Goal: Transaction & Acquisition: Purchase product/service

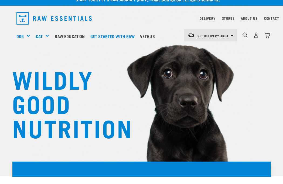
scroll to position [8, 0]
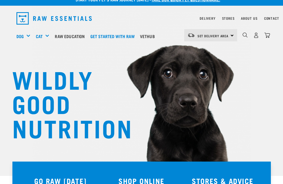
click at [230, 19] on link "Stores" at bounding box center [228, 18] width 13 height 2
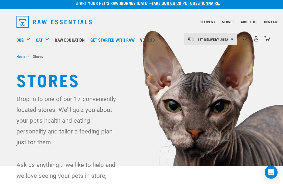
scroll to position [4, 0]
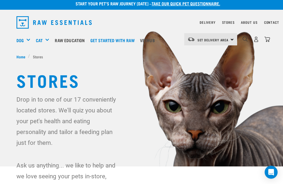
click at [0, 0] on div "Bulk Frozen" at bounding box center [0, 0] width 0 height 0
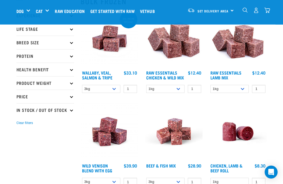
scroll to position [72, 0]
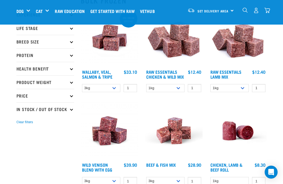
click at [26, 82] on p "Product Weight" at bounding box center [45, 81] width 58 height 13
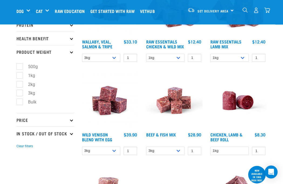
click at [19, 94] on label "3kg" at bounding box center [28, 93] width 18 height 7
click at [19, 94] on input "3kg" at bounding box center [18, 92] width 4 height 4
checkbox input "true"
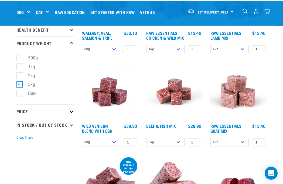
scroll to position [111, 0]
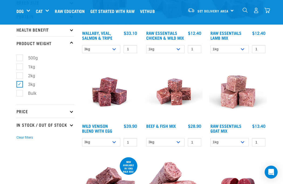
click at [23, 92] on label "Bulk" at bounding box center [28, 93] width 19 height 7
click at [20, 92] on input "Bulk" at bounding box center [18, 93] width 4 height 4
checkbox input "true"
click at [20, 81] on label "3kg" at bounding box center [28, 84] width 18 height 7
click at [20, 82] on input "3kg" at bounding box center [18, 84] width 4 height 4
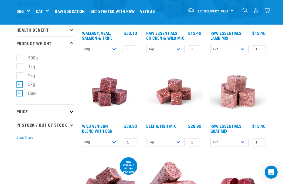
checkbox input "false"
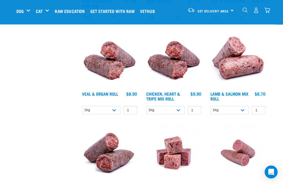
scroll to position [329, 0]
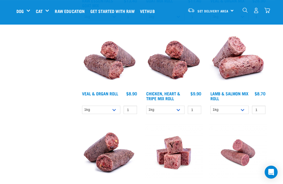
click at [121, 74] on img at bounding box center [110, 59] width 58 height 58
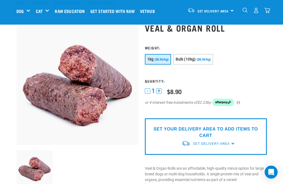
scroll to position [17, 0]
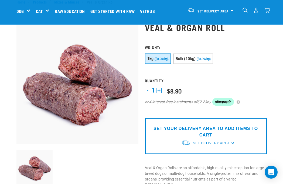
click at [0, 0] on div "Wildly Good Meal Packs" at bounding box center [0, 0] width 0 height 0
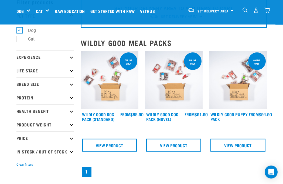
scroll to position [28, 0]
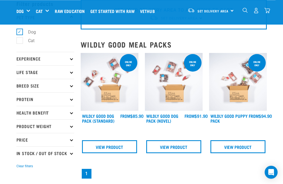
click at [123, 117] on div "FROM $85.90" at bounding box center [131, 115] width 23 height 5
click at [127, 89] on img at bounding box center [110, 82] width 58 height 58
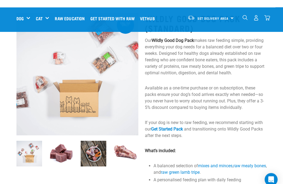
scroll to position [26, 0]
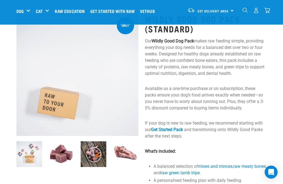
click at [94, 154] on img at bounding box center [94, 154] width 26 height 26
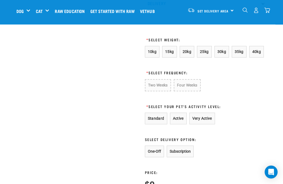
scroll to position [370, 0]
click at [174, 51] on span "15kg" at bounding box center [169, 51] width 9 height 4
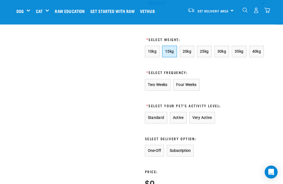
scroll to position [370, 0]
click at [197, 90] on button "Four Weeks" at bounding box center [186, 84] width 26 height 12
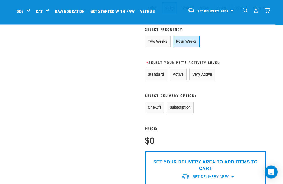
scroll to position [414, 0]
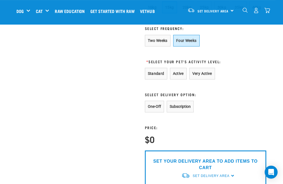
click at [163, 79] on button "Standard" at bounding box center [156, 74] width 22 height 12
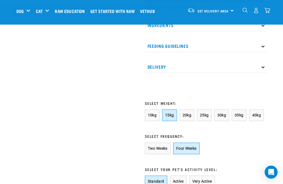
scroll to position [307, 0]
click at [156, 116] on span "10kg" at bounding box center [152, 114] width 9 height 4
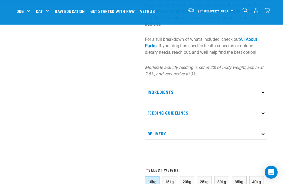
scroll to position [237, 0]
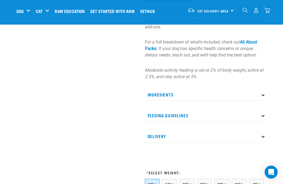
click at [266, 94] on p "Ingredients" at bounding box center [206, 94] width 122 height 12
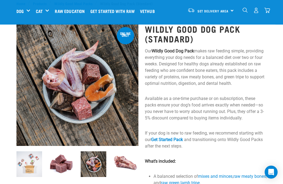
scroll to position [0, 4]
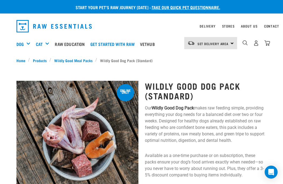
click at [0, 0] on link "Bones" at bounding box center [0, 0] width 0 height 0
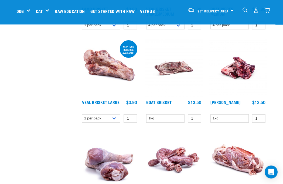
scroll to position [413, 0]
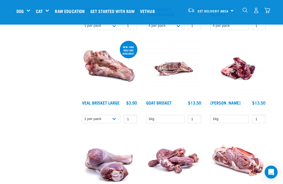
click at [97, 69] on img at bounding box center [110, 69] width 58 height 58
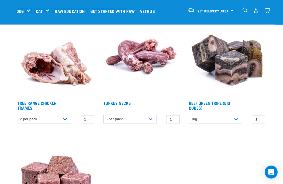
scroll to position [393, 0]
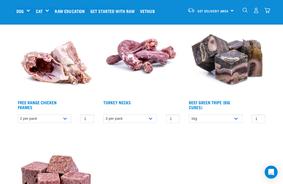
click at [243, 70] on img at bounding box center [226, 57] width 79 height 79
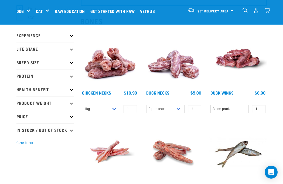
scroll to position [51, 0]
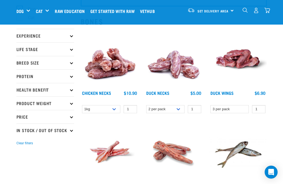
click at [31, 75] on p "Protein" at bounding box center [45, 75] width 58 height 13
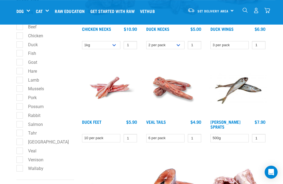
scroll to position [114, 0]
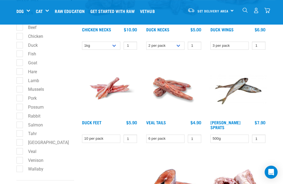
click at [25, 63] on label "Goat" at bounding box center [29, 62] width 20 height 7
click at [20, 63] on input "Goat" at bounding box center [18, 62] width 4 height 4
checkbox input "true"
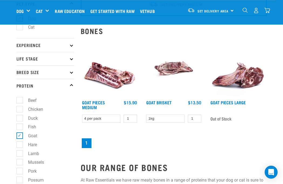
scroll to position [41, 0]
click at [98, 76] on img at bounding box center [110, 69] width 58 height 58
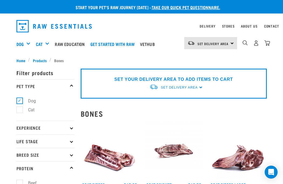
scroll to position [0, 4]
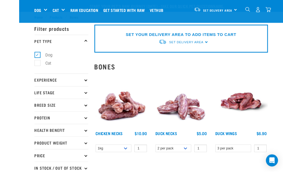
scroll to position [22, 0]
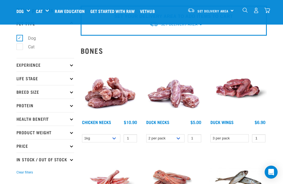
click at [184, 95] on img at bounding box center [174, 88] width 58 height 58
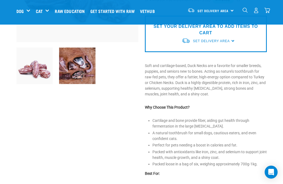
scroll to position [119, 0]
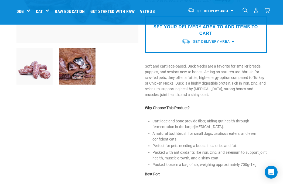
click at [76, 69] on img at bounding box center [77, 66] width 36 height 36
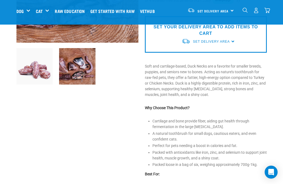
click at [74, 70] on img at bounding box center [77, 66] width 36 height 36
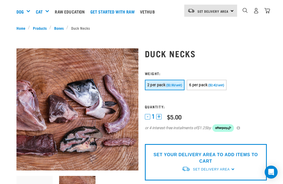
scroll to position [0, 0]
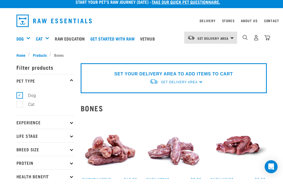
scroll to position [6, 0]
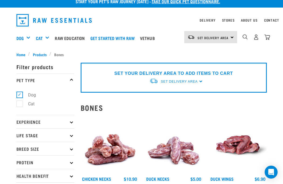
click at [0, 0] on div "Bulk Frozen" at bounding box center [0, 0] width 0 height 0
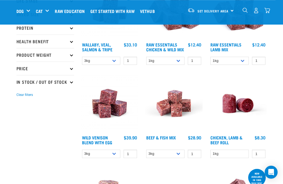
scroll to position [104, 0]
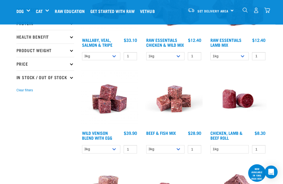
click at [21, 65] on p "Price" at bounding box center [45, 63] width 58 height 13
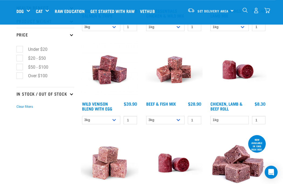
click at [22, 70] on label "$50 - $100" at bounding box center [34, 67] width 31 height 7
click at [20, 68] on input "$50 - $100" at bounding box center [18, 66] width 4 height 4
checkbox input "true"
